Goal: Task Accomplishment & Management: Manage account settings

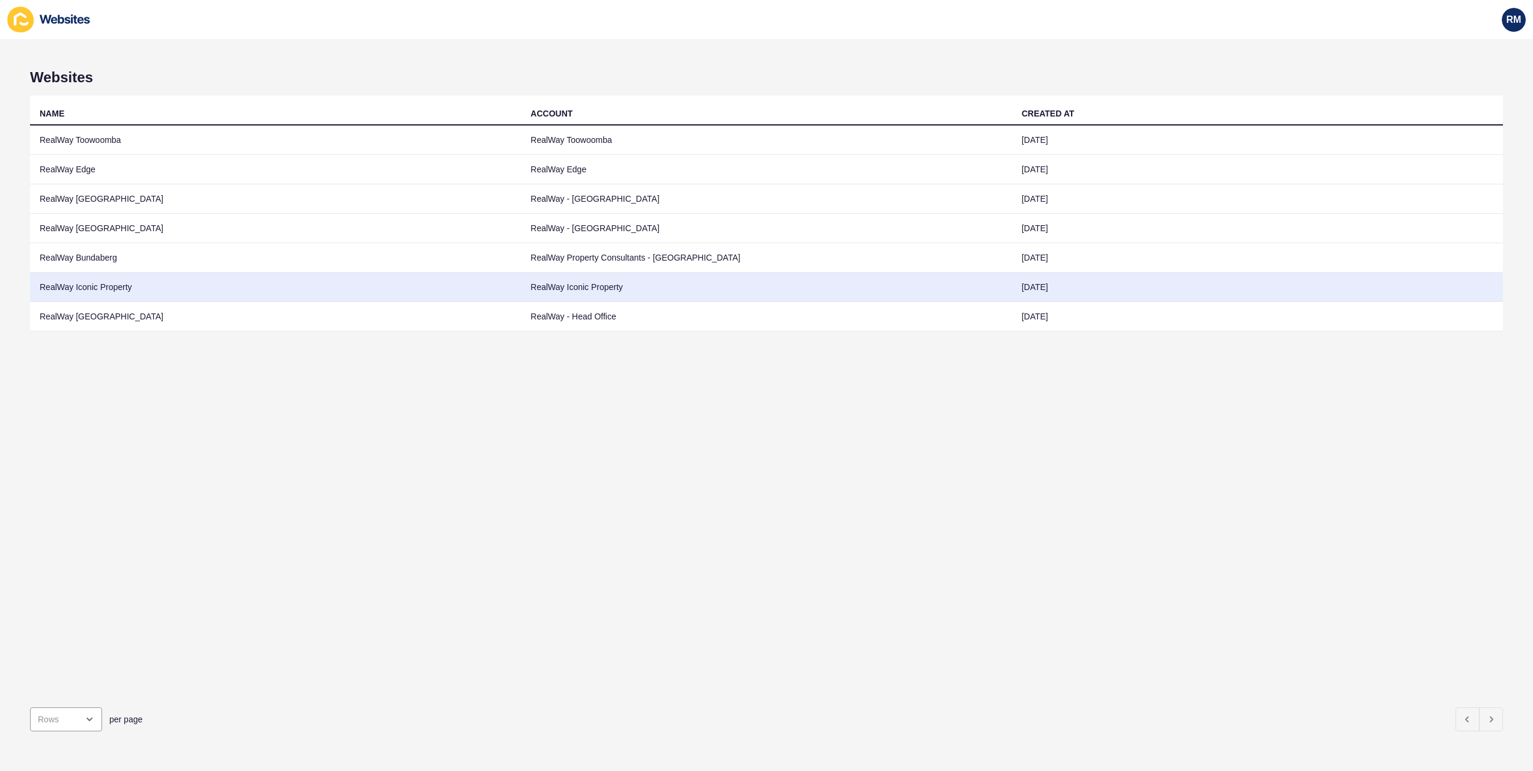
click at [160, 283] on td "RealWay Iconic Property" at bounding box center [275, 287] width 491 height 29
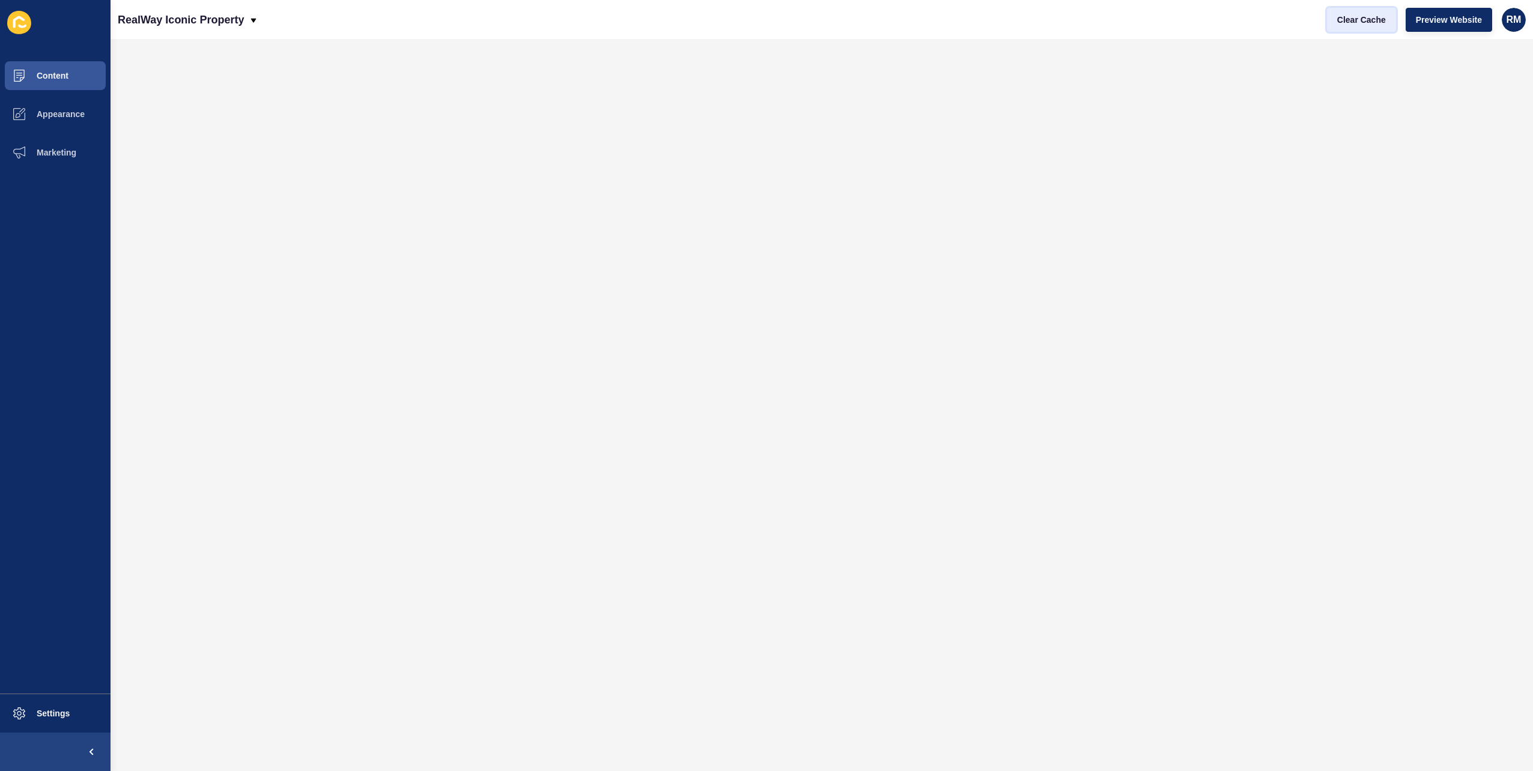
click at [1327, 16] on button "Clear Cache" at bounding box center [1361, 20] width 69 height 24
click at [1329, 16] on button "Clear Cache" at bounding box center [1361, 20] width 69 height 24
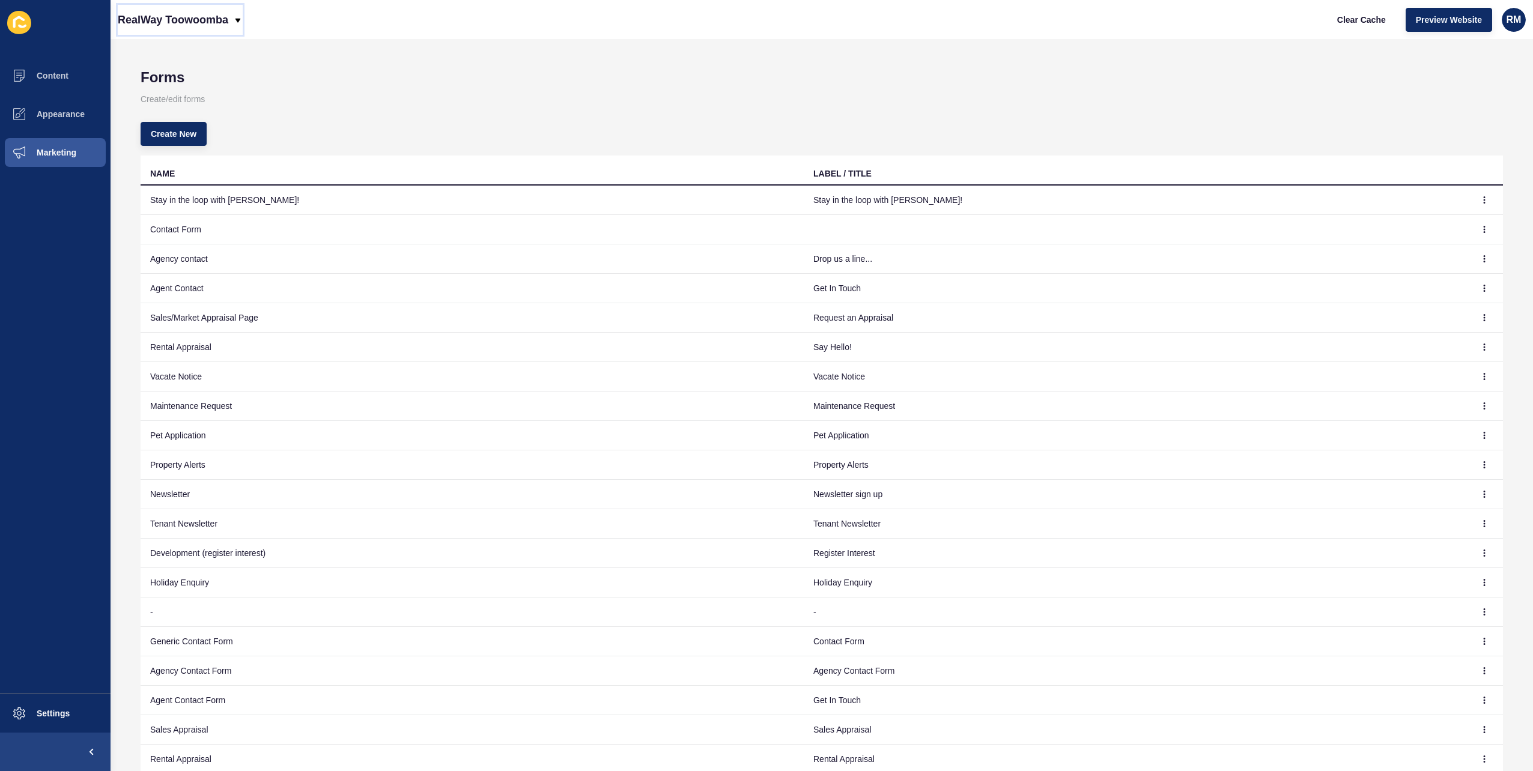
click at [230, 23] on div "RealWay Toowoomba" at bounding box center [180, 20] width 125 height 30
click at [221, 162] on link "RealWay Iconic Property" at bounding box center [189, 155] width 143 height 26
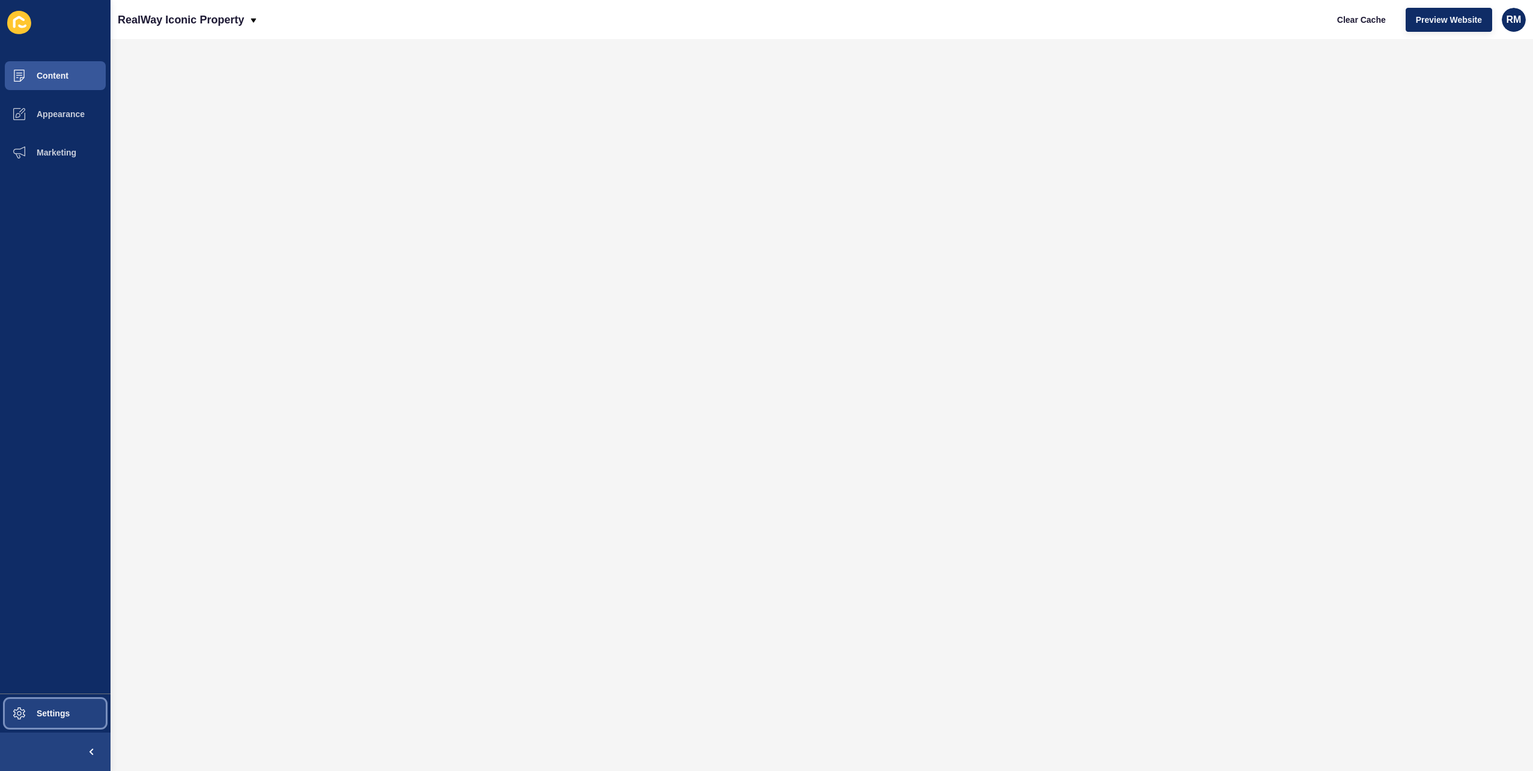
click at [58, 703] on button "Settings" at bounding box center [55, 713] width 110 height 38
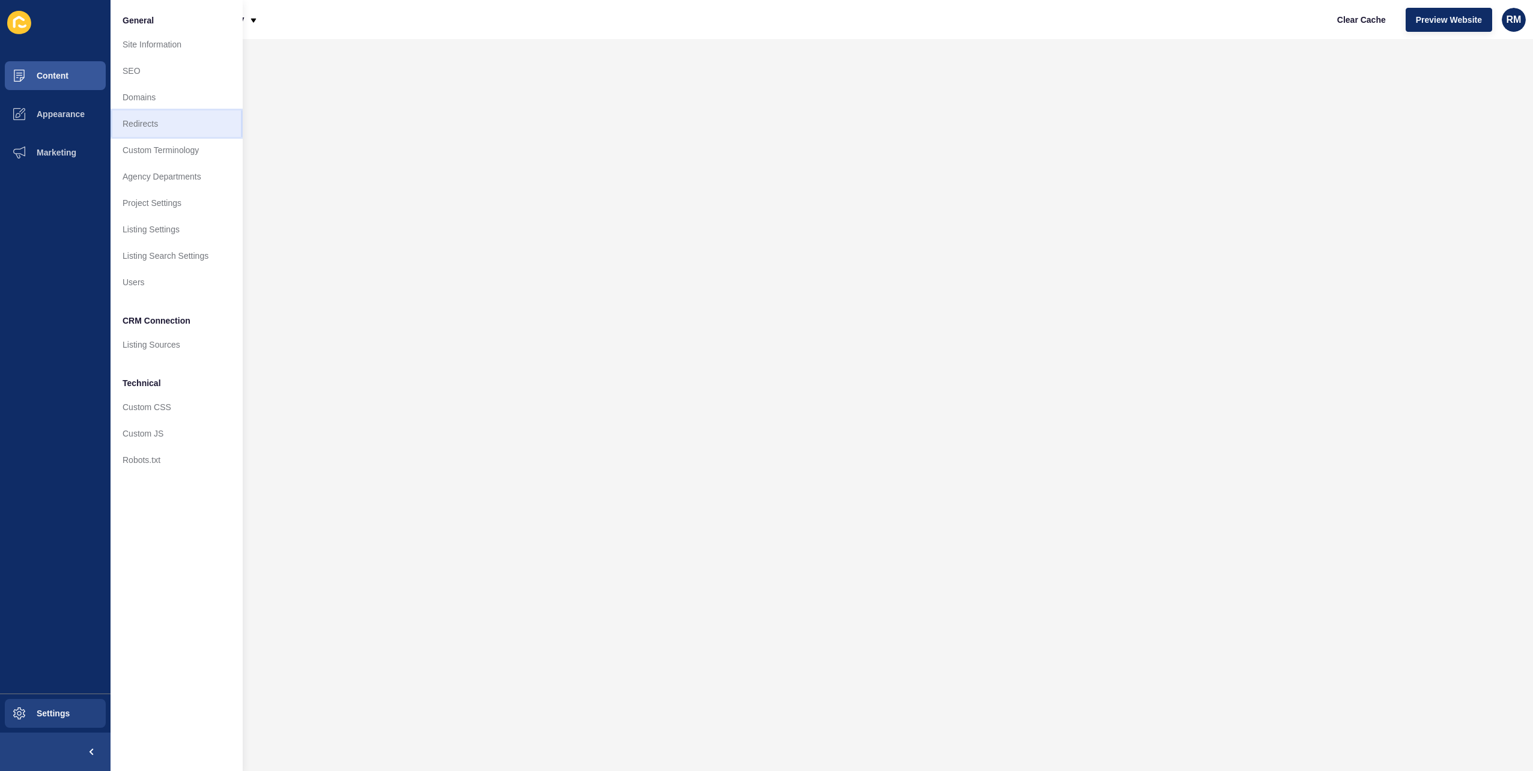
click at [164, 132] on link "Redirects" at bounding box center [176, 123] width 132 height 26
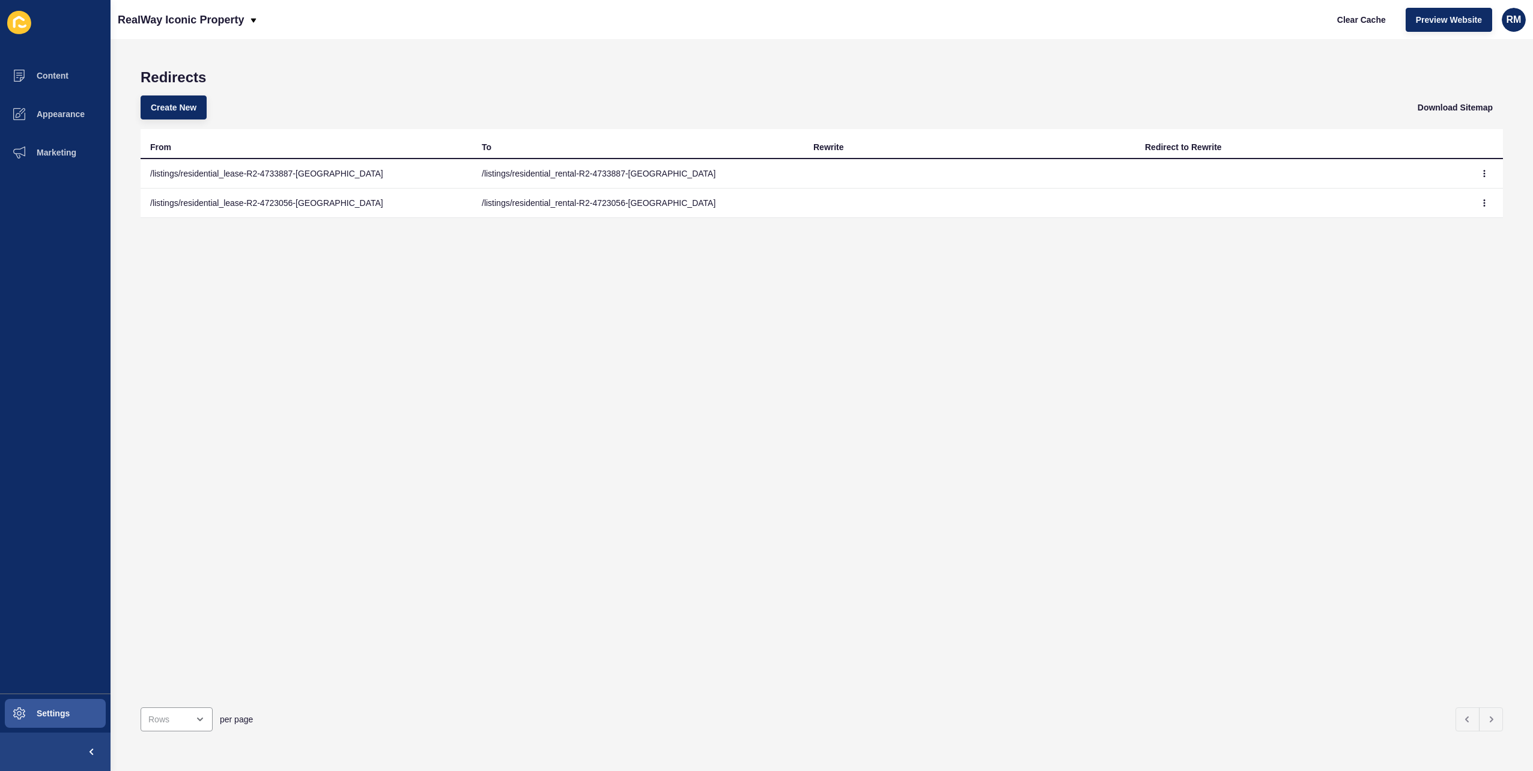
drag, startPoint x: 350, startPoint y: 43, endPoint x: 364, endPoint y: 40, distance: 14.9
click at [352, 43] on div "Redirects Create New Download Sitemap From To Rewrite Redirect to Rewrite /list…" at bounding box center [821, 405] width 1422 height 732
click at [502, 46] on div "Redirects Create New Download Sitemap From To Rewrite Redirect to Rewrite /list…" at bounding box center [821, 405] width 1422 height 732
click at [520, 30] on div "RealWay Iconic Property Clear Cache Preview Website RM" at bounding box center [821, 19] width 1422 height 39
